Goal: Task Accomplishment & Management: Use online tool/utility

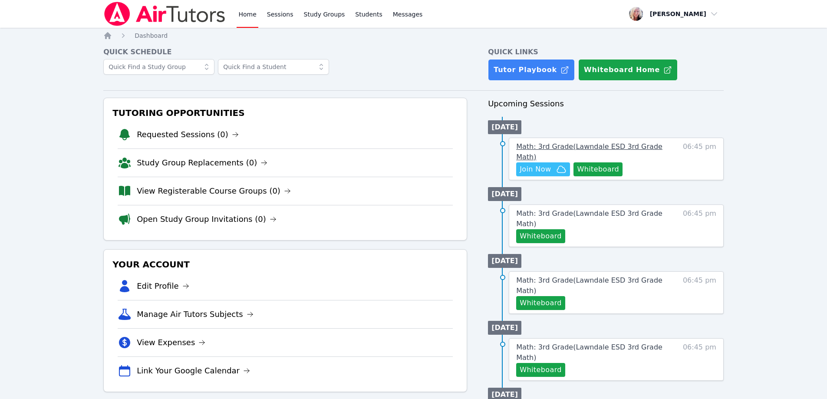
click at [643, 148] on span "Math: 3rd Grade ( Lawndale ESD 3rd Grade Math )" at bounding box center [589, 151] width 146 height 19
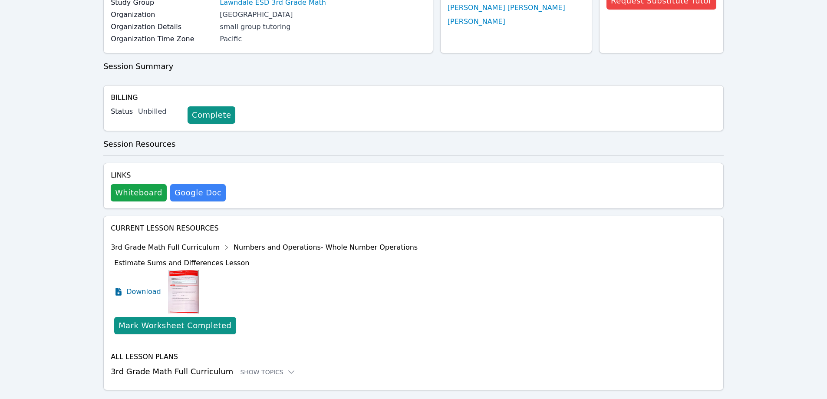
scroll to position [137, 0]
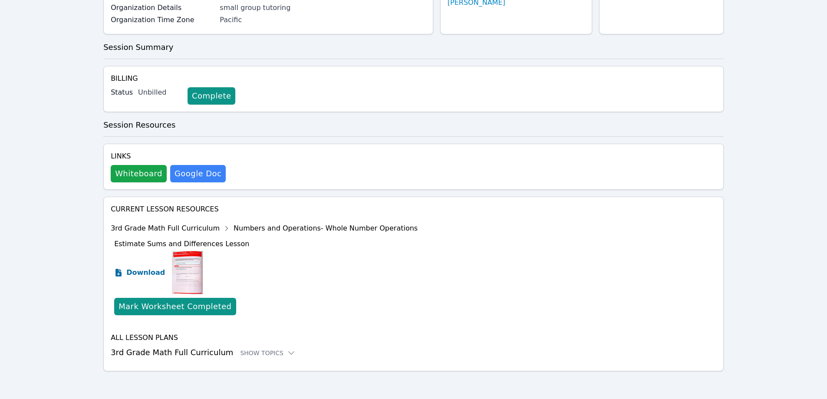
click at [149, 273] on span "Download" at bounding box center [145, 272] width 39 height 10
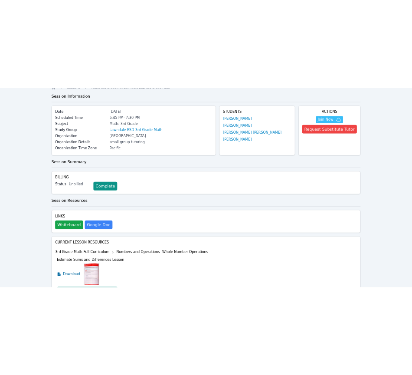
scroll to position [7, 0]
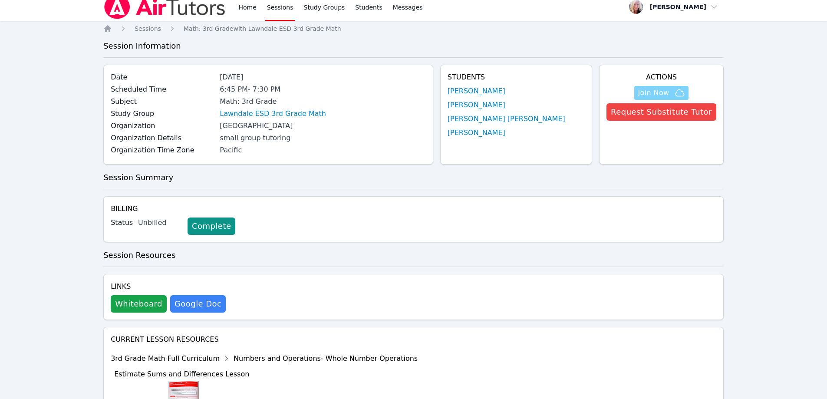
click at [655, 92] on span "Join Now" at bounding box center [653, 93] width 31 height 10
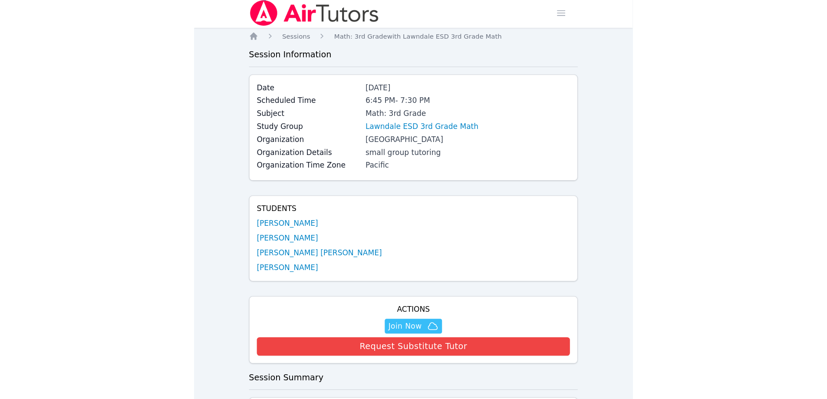
scroll to position [0, 0]
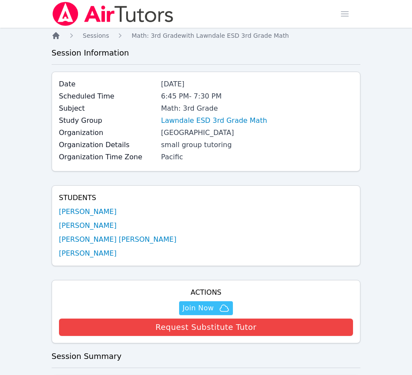
click at [59, 37] on icon "Breadcrumb" at bounding box center [56, 35] width 9 height 9
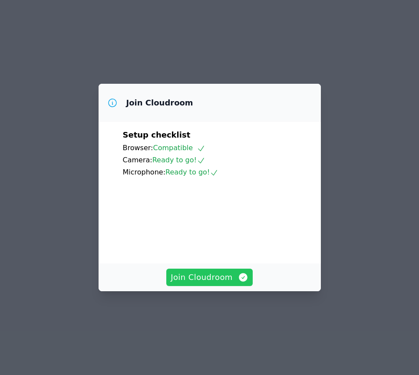
click at [215, 283] on span "Join Cloudroom" at bounding box center [210, 277] width 78 height 12
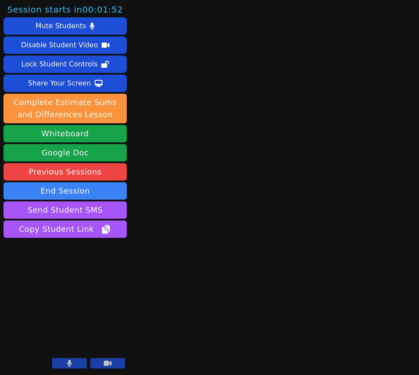
click at [76, 363] on button at bounding box center [69, 363] width 35 height 10
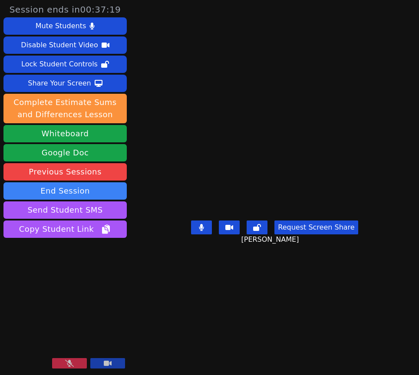
click at [74, 361] on button at bounding box center [69, 363] width 35 height 10
click at [74, 365] on button at bounding box center [69, 363] width 35 height 10
click at [65, 361] on icon at bounding box center [69, 363] width 9 height 7
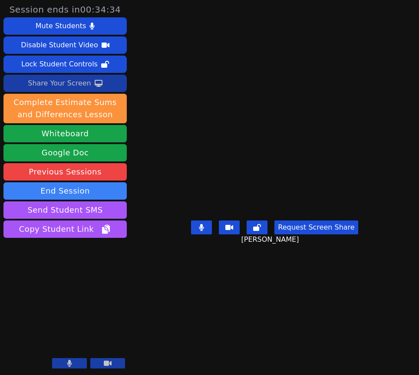
click at [56, 85] on div "Share Your Screen" at bounding box center [59, 83] width 63 height 14
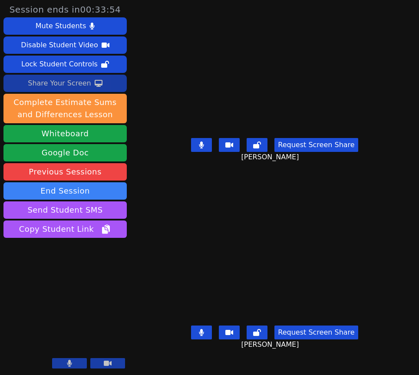
click at [204, 336] on icon at bounding box center [201, 332] width 5 height 7
click at [204, 148] on icon at bounding box center [201, 145] width 5 height 7
click at [212, 339] on button at bounding box center [201, 333] width 21 height 14
click at [204, 336] on icon at bounding box center [201, 332] width 5 height 7
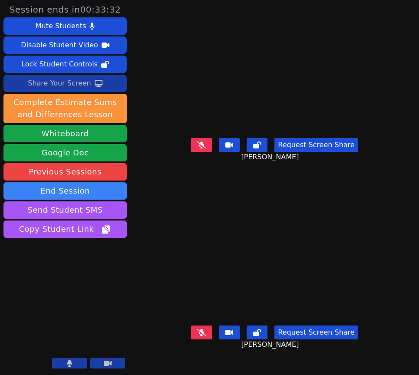
click at [206, 336] on icon at bounding box center [201, 332] width 9 height 7
click at [200, 339] on button at bounding box center [201, 333] width 21 height 14
click at [202, 336] on icon at bounding box center [201, 332] width 9 height 7
click at [202, 336] on icon at bounding box center [201, 332] width 5 height 7
click at [67, 85] on div "Share Your Screen" at bounding box center [59, 83] width 63 height 14
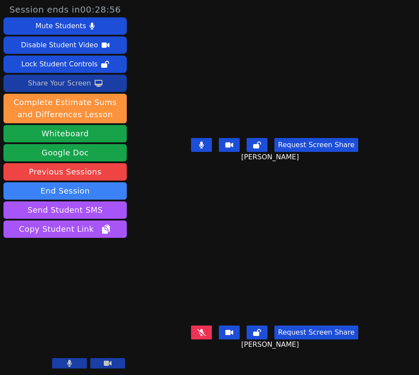
click at [66, 85] on div "Share Your Screen" at bounding box center [59, 83] width 63 height 14
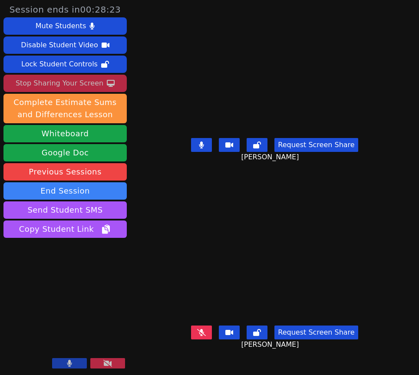
click at [206, 152] on button at bounding box center [201, 145] width 21 height 14
click at [199, 148] on icon at bounding box center [201, 145] width 9 height 7
click at [200, 336] on icon at bounding box center [201, 332] width 9 height 7
click at [201, 336] on icon at bounding box center [201, 332] width 5 height 7
click at [208, 339] on button at bounding box center [201, 333] width 21 height 14
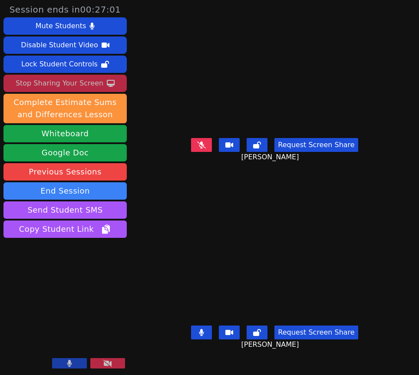
click at [209, 339] on button at bounding box center [201, 333] width 21 height 14
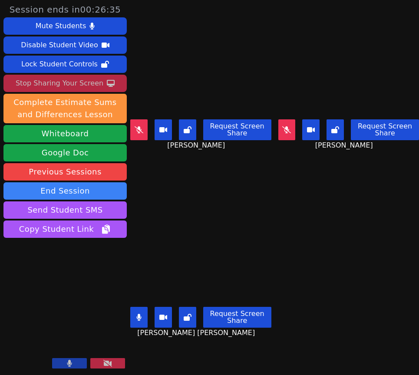
click at [142, 314] on icon at bounding box center [138, 317] width 5 height 7
click at [141, 314] on icon at bounding box center [139, 317] width 9 height 7
click at [140, 314] on icon at bounding box center [138, 317] width 5 height 7
click at [143, 317] on button at bounding box center [138, 317] width 17 height 21
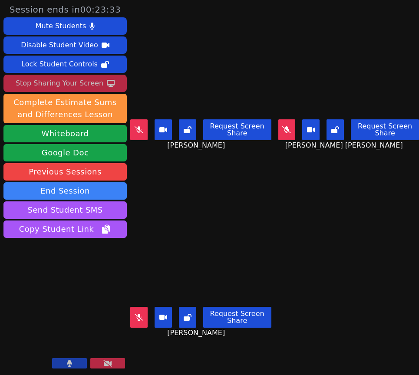
click at [142, 316] on button at bounding box center [138, 317] width 17 height 21
click at [140, 132] on button at bounding box center [138, 129] width 17 height 21
click at [137, 131] on button at bounding box center [138, 129] width 17 height 21
click at [138, 315] on icon at bounding box center [139, 317] width 9 height 7
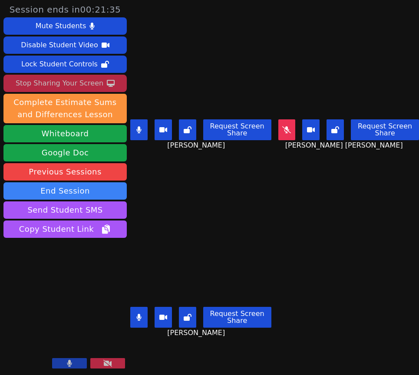
click at [142, 312] on button at bounding box center [138, 317] width 17 height 21
click at [138, 314] on icon at bounding box center [139, 317] width 9 height 7
click at [138, 314] on icon at bounding box center [138, 317] width 5 height 7
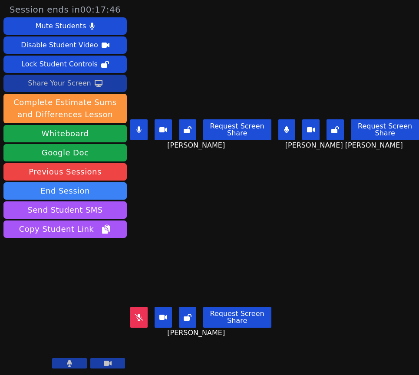
click at [284, 127] on icon at bounding box center [286, 129] width 5 height 7
click at [137, 132] on button at bounding box center [138, 129] width 17 height 21
click at [284, 130] on icon at bounding box center [286, 129] width 5 height 7
click at [138, 131] on button at bounding box center [138, 129] width 17 height 21
click at [284, 126] on icon at bounding box center [286, 129] width 5 height 7
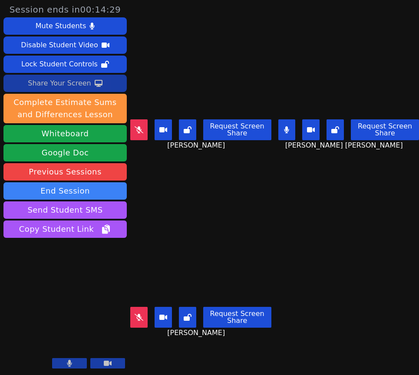
click at [286, 126] on icon at bounding box center [286, 129] width 5 height 7
click at [284, 127] on icon at bounding box center [286, 129] width 5 height 7
click at [72, 82] on div "Share Your Screen" at bounding box center [59, 83] width 63 height 14
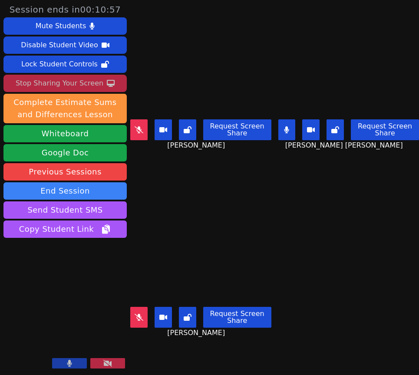
click at [280, 128] on button at bounding box center [286, 129] width 17 height 21
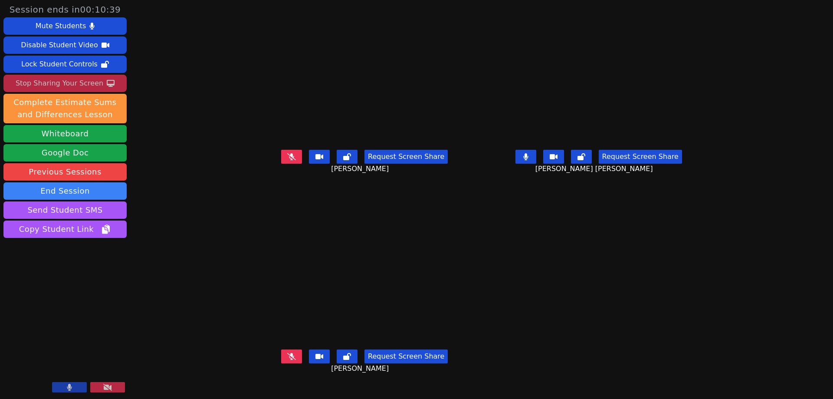
click at [537, 164] on button at bounding box center [526, 157] width 21 height 14
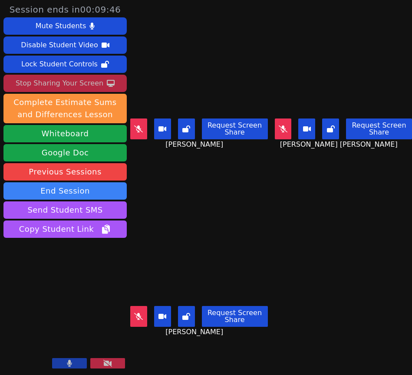
click at [279, 128] on icon at bounding box center [283, 128] width 9 height 7
click at [280, 128] on icon at bounding box center [282, 128] width 5 height 7
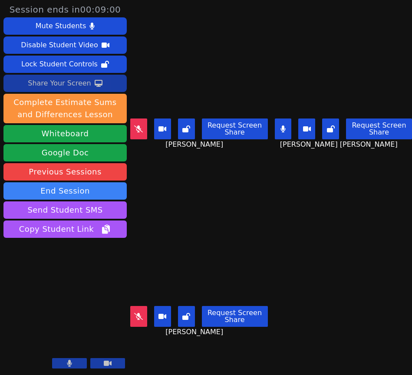
click at [283, 128] on button at bounding box center [283, 128] width 17 height 21
click at [59, 87] on div "Share Your Screen" at bounding box center [59, 83] width 63 height 14
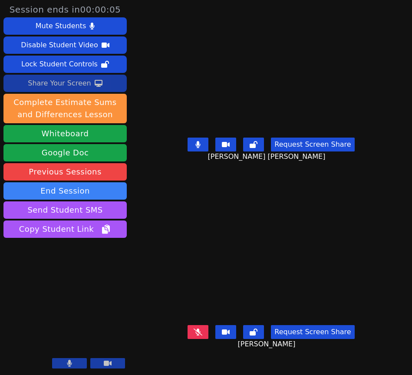
click at [196, 336] on icon at bounding box center [198, 332] width 9 height 7
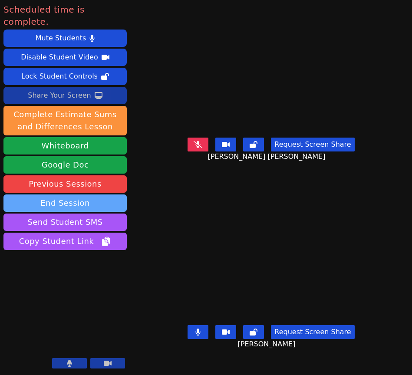
click at [86, 194] on button "End Session" at bounding box center [64, 202] width 123 height 17
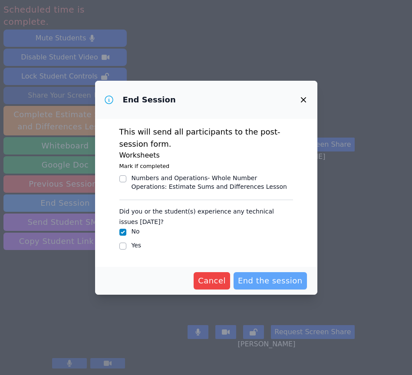
click at [271, 280] on span "End the session" at bounding box center [270, 281] width 65 height 12
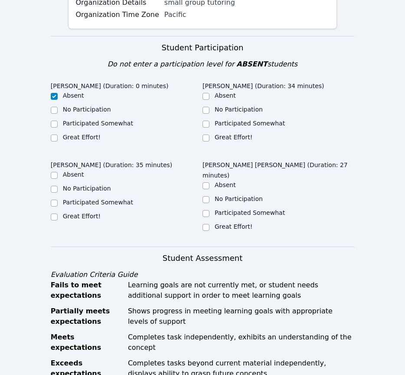
scroll to position [174, 0]
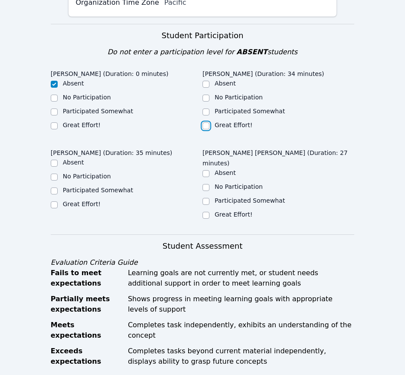
click at [206, 128] on input "Great Effort!" at bounding box center [206, 125] width 7 height 7
checkbox input "true"
click at [206, 212] on input "Great Effort!" at bounding box center [206, 215] width 7 height 7
checkbox input "true"
click at [52, 205] on input "Great Effort!" at bounding box center [54, 204] width 7 height 7
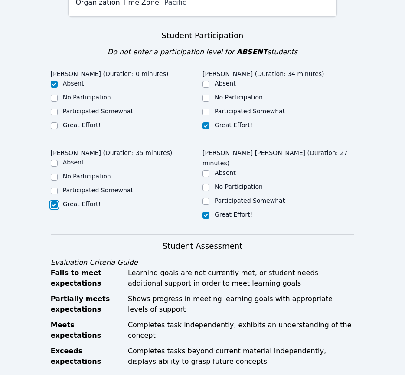
checkbox input "true"
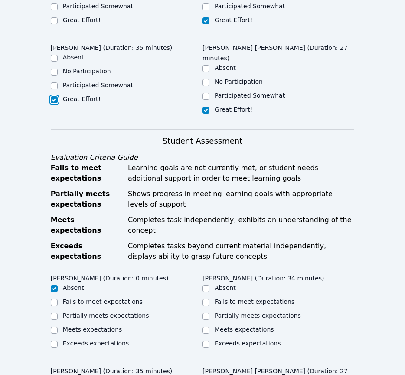
scroll to position [391, 0]
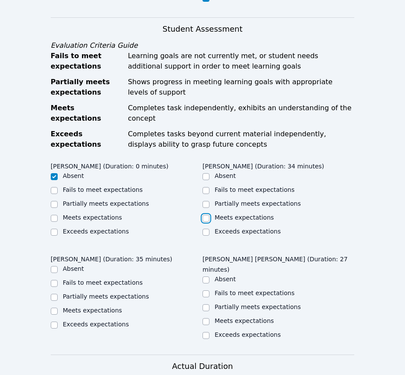
click at [206, 215] on input "Meets expectations" at bounding box center [206, 218] width 7 height 7
checkbox input "true"
click at [207, 304] on input "Partially meets expectations" at bounding box center [206, 307] width 7 height 7
checkbox input "true"
click at [207, 201] on input "Partially meets expectations" at bounding box center [206, 204] width 7 height 7
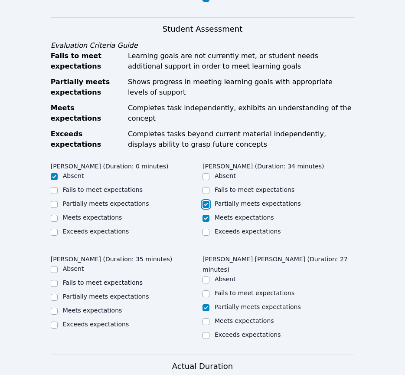
checkbox input "true"
checkbox input "false"
click at [54, 294] on input "Partially meets expectations" at bounding box center [54, 297] width 7 height 7
checkbox input "true"
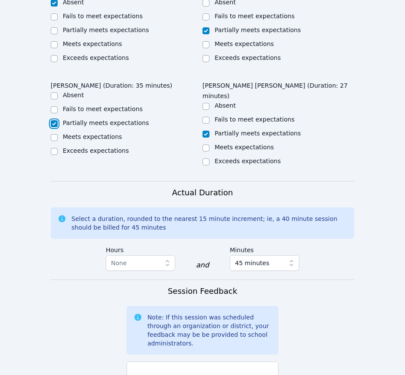
scroll to position [521, 0]
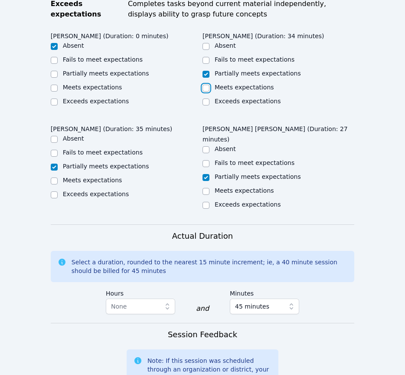
click at [207, 85] on input "Meets expectations" at bounding box center [206, 88] width 7 height 7
checkbox input "true"
checkbox input "false"
click at [207, 188] on input "Meets expectations" at bounding box center [206, 191] width 7 height 7
checkbox input "true"
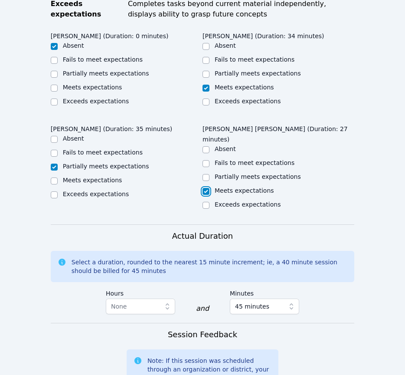
checkbox input "false"
click at [52, 178] on input "Meets expectations" at bounding box center [54, 181] width 7 height 7
checkbox input "true"
checkbox input "false"
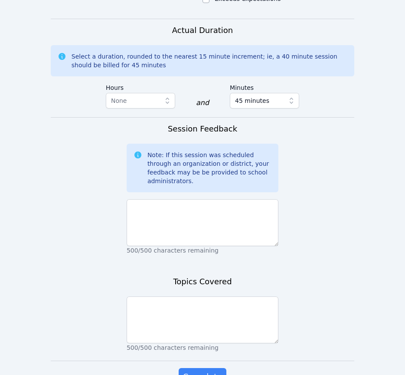
scroll to position [738, 0]
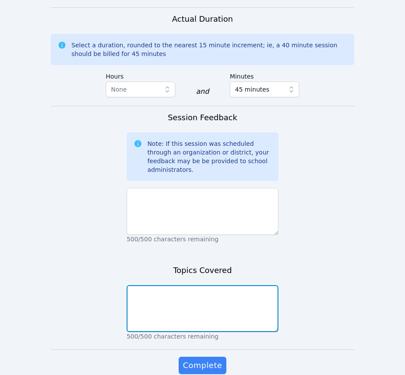
click at [165, 285] on textarea at bounding box center [203, 308] width 152 height 47
click at [171, 285] on textarea "Introductions Using Board Tools" at bounding box center [203, 308] width 152 height 47
type textarea "Introductions Survey (access denied) Using Board Tools"
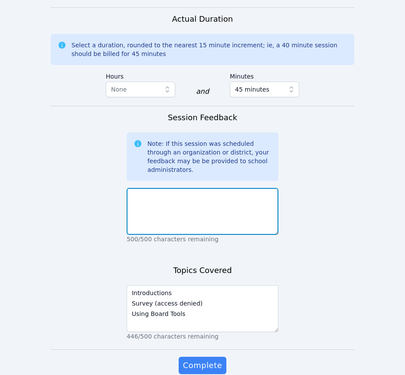
click at [155, 188] on textarea at bounding box center [203, 211] width 152 height 47
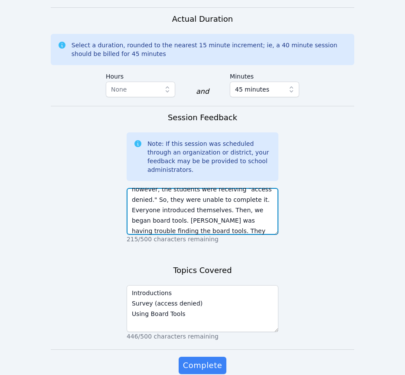
scroll to position [27, 0]
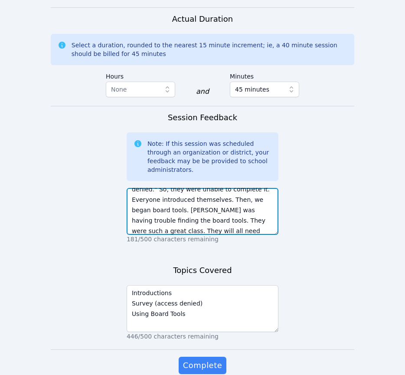
click at [227, 189] on textarea "We attempted to complete the survey; however, the students were receiving "acce…" at bounding box center [203, 211] width 152 height 47
click at [232, 201] on textarea "We attempted to complete the survey; however, the students were receiving "acce…" at bounding box center [203, 211] width 152 height 47
type textarea "We attempted to complete the survey; however, the students were receiving "acce…"
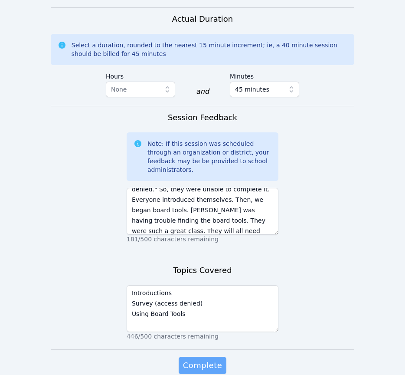
click at [197, 359] on span "Complete" at bounding box center [202, 365] width 39 height 12
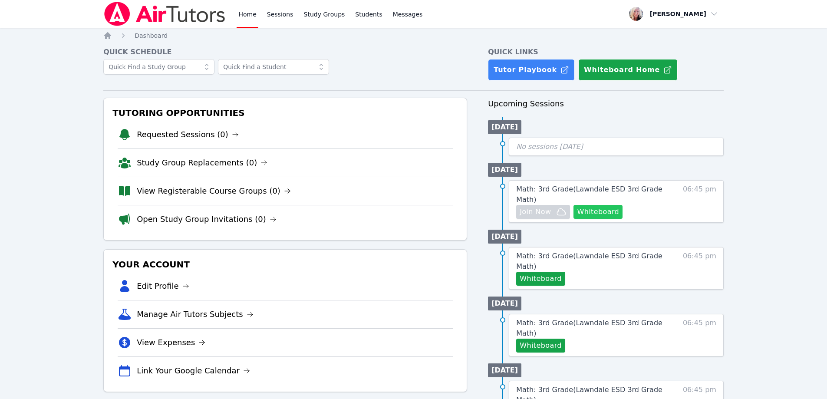
click at [411, 205] on button "Whiteboard" at bounding box center [597, 212] width 49 height 14
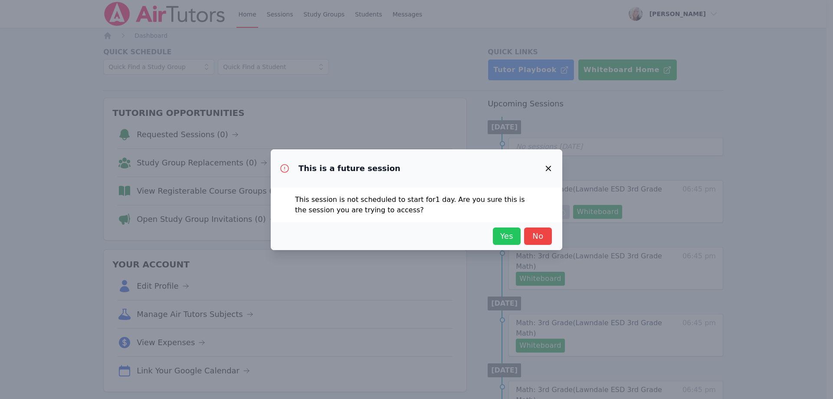
click at [411, 235] on span "Yes" at bounding box center [506, 236] width 19 height 12
